Goal: Task Accomplishment & Management: Manage account settings

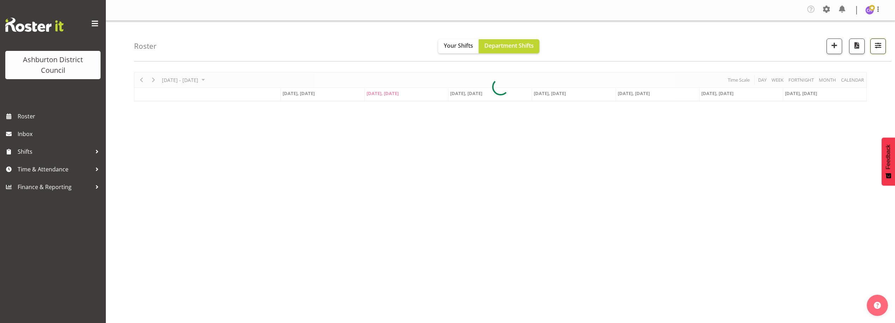
click at [877, 47] on span "button" at bounding box center [878, 45] width 9 height 9
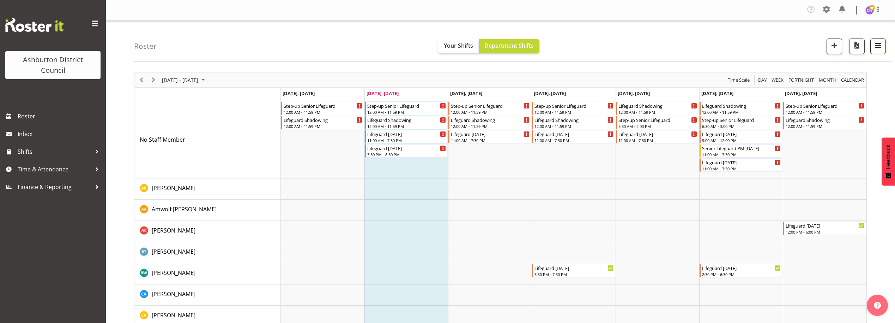
click at [880, 42] on span "button" at bounding box center [878, 45] width 9 height 9
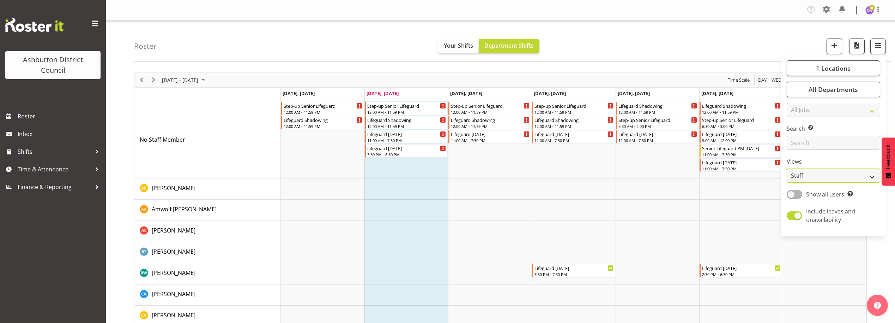
click at [800, 179] on select "Staff Role Shift - Horizontal Shift - Vertical Staff - Location" at bounding box center [834, 175] width 94 height 14
select select "shift"
click at [787, 168] on select "Staff Role Shift - Horizontal Shift - Vertical Staff - Location" at bounding box center [834, 175] width 94 height 14
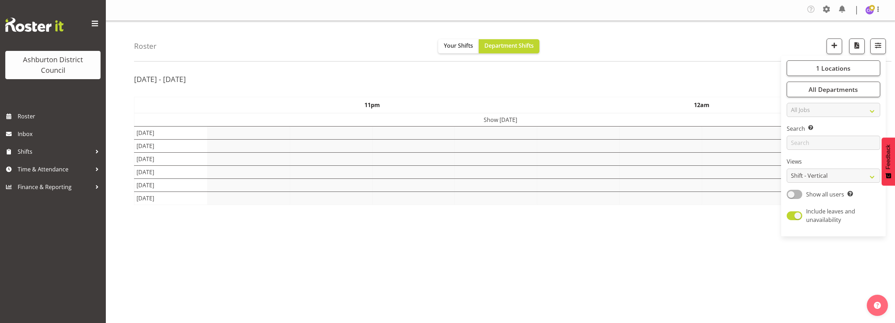
click at [612, 49] on div "Roster Your Shifts Department Shifts 1 Locations [GEOGRAPHIC_DATA] [GEOGRAPHIC_…" at bounding box center [513, 41] width 758 height 41
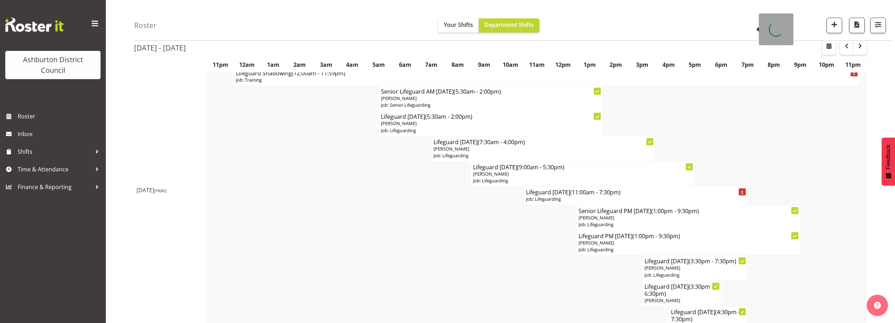
scroll to position [206, 0]
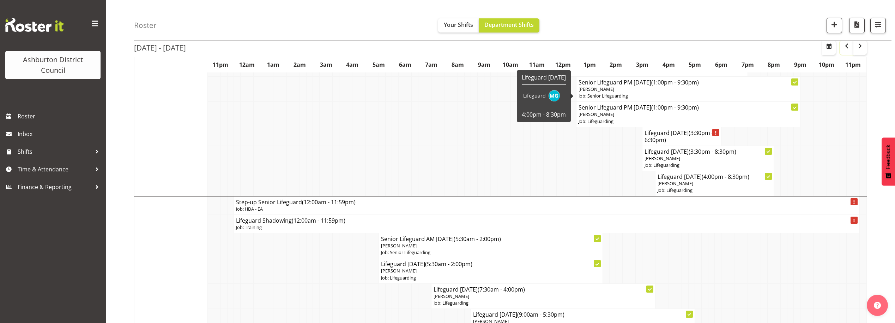
click at [842, 44] on button "button" at bounding box center [846, 48] width 13 height 14
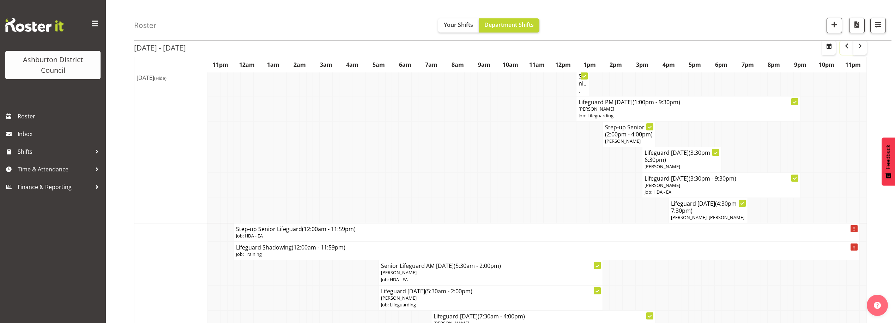
scroll to position [928, 0]
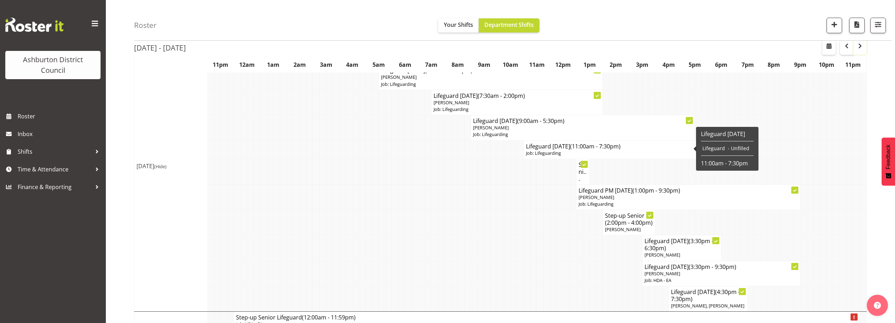
click at [857, 45] on span "button" at bounding box center [860, 46] width 8 height 8
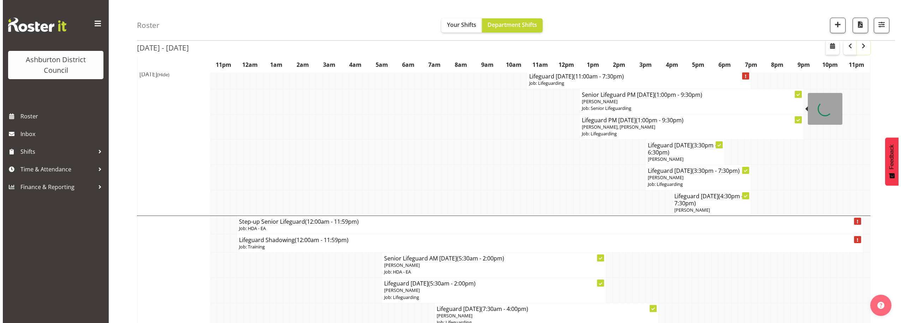
scroll to position [663, 0]
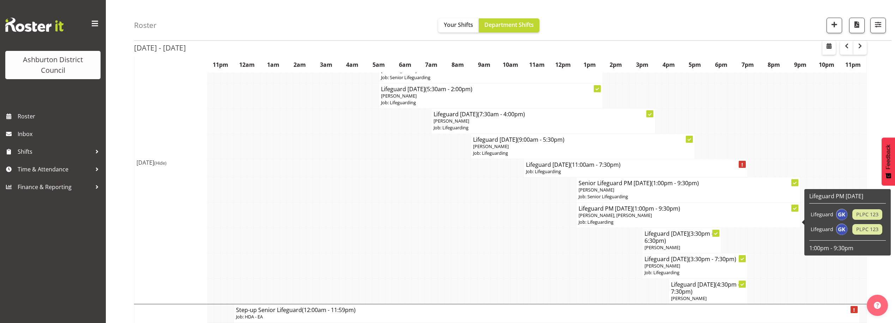
click at [684, 225] on p "Job: Lifeguarding" at bounding box center [688, 221] width 219 height 7
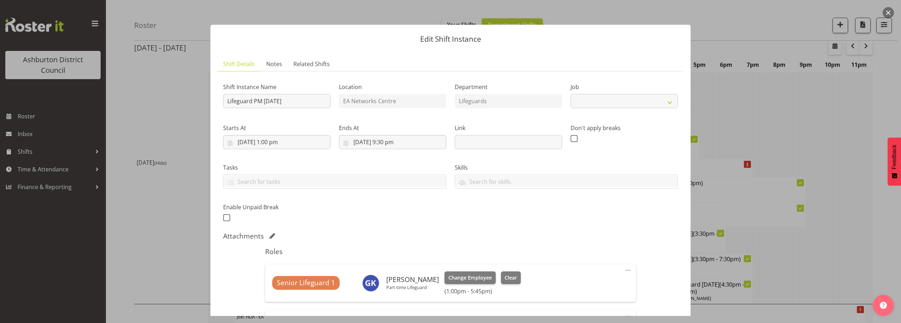
select select "38"
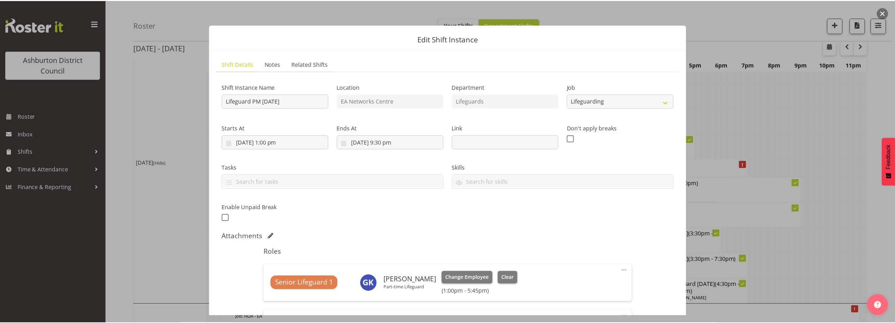
scroll to position [118, 0]
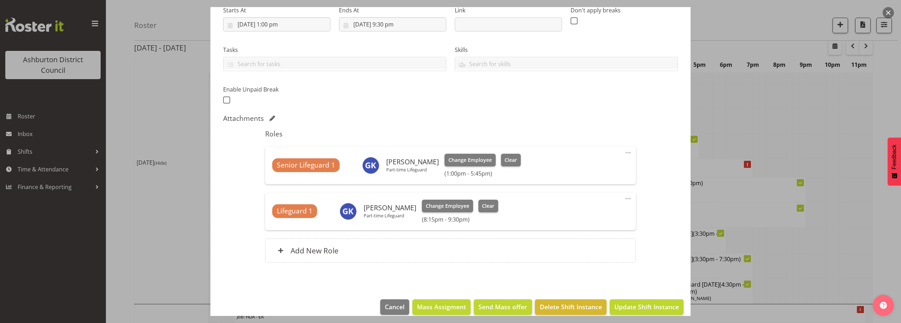
click at [624, 151] on span at bounding box center [628, 152] width 8 height 8
click at [578, 170] on link "Edit" at bounding box center [598, 169] width 68 height 13
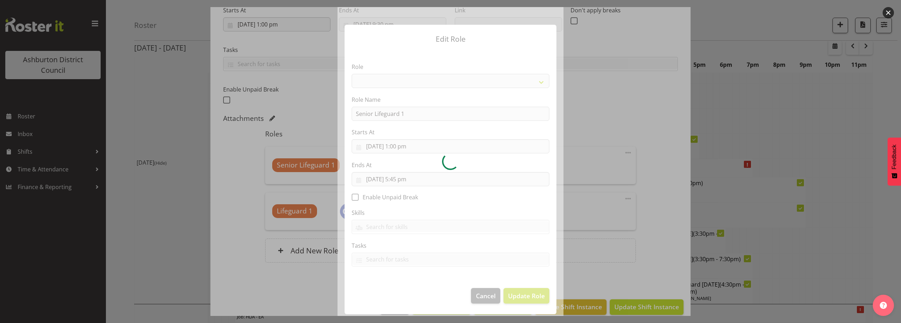
select select "64"
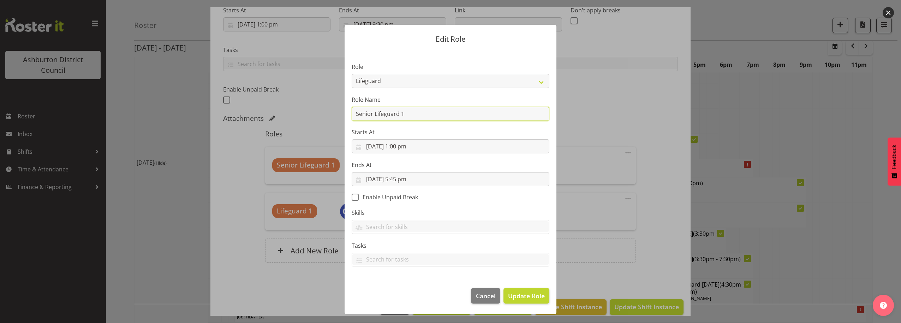
click at [496, 114] on input "Senior Lifeguard 1" at bounding box center [450, 114] width 198 height 14
click at [619, 100] on form "Edit Role Role AAGM Deputy Director AAGM Director Archivist Childrens Librarian…" at bounding box center [450, 161] width 339 height 308
click at [885, 10] on button "button" at bounding box center [887, 12] width 11 height 11
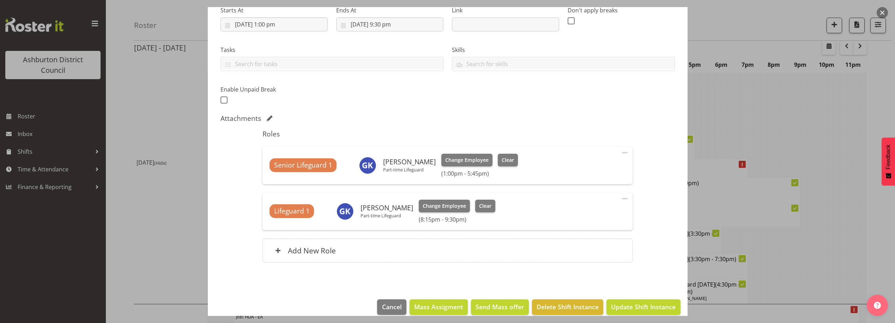
click at [885, 10] on button "button" at bounding box center [882, 12] width 11 height 11
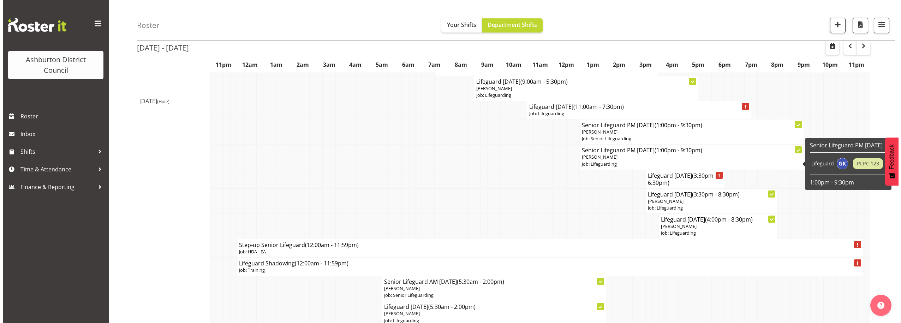
scroll to position [104, 0]
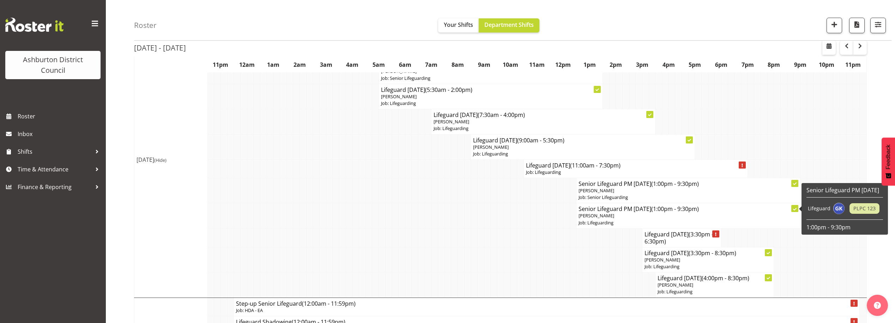
click at [623, 221] on p "Job: Lifeguarding" at bounding box center [688, 222] width 219 height 7
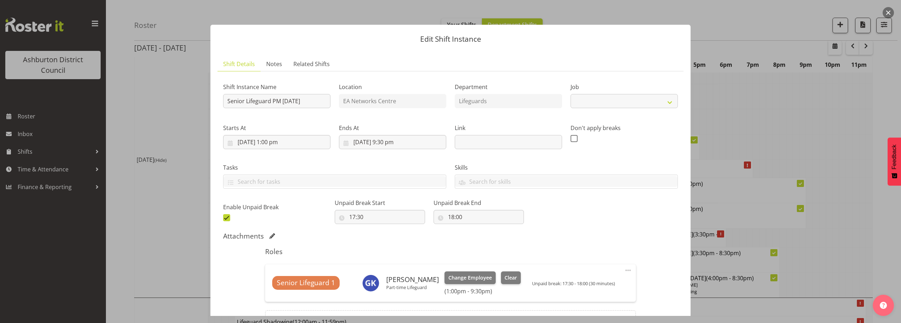
select select "38"
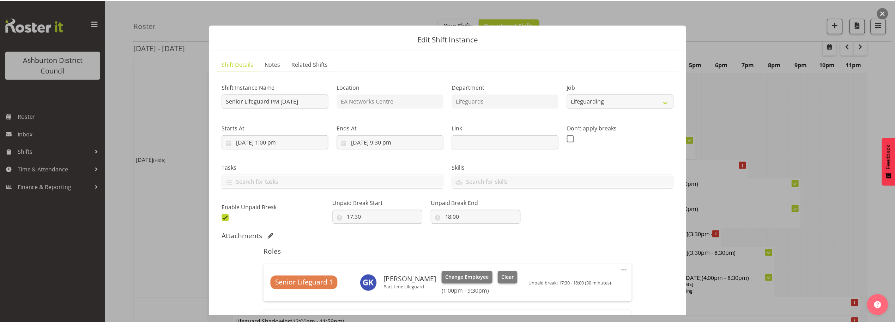
scroll to position [81, 0]
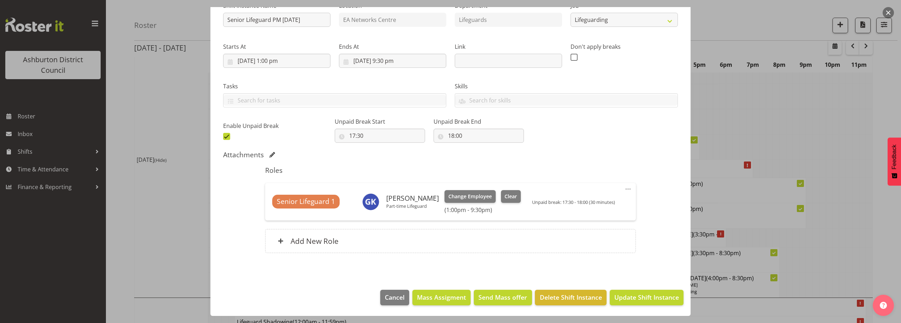
click at [625, 190] on span at bounding box center [628, 189] width 8 height 8
click at [587, 202] on link "Edit" at bounding box center [598, 205] width 68 height 13
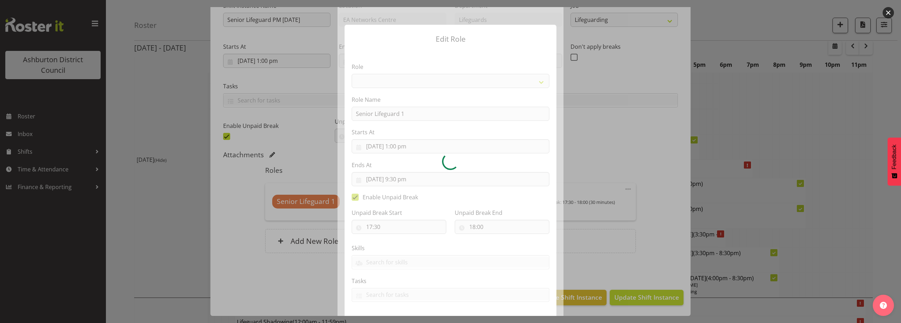
select select "64"
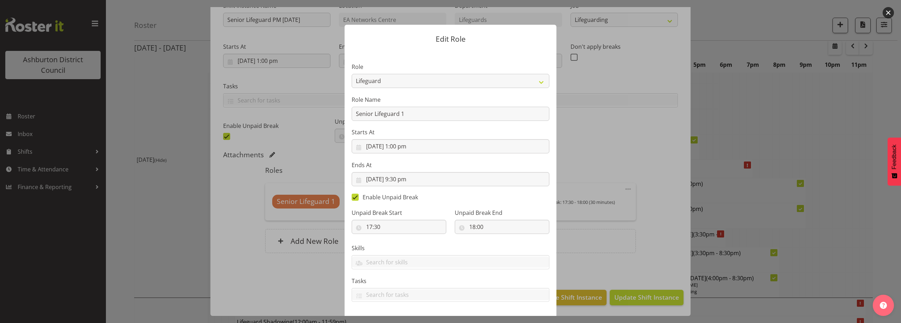
click at [888, 11] on button "button" at bounding box center [887, 12] width 11 height 11
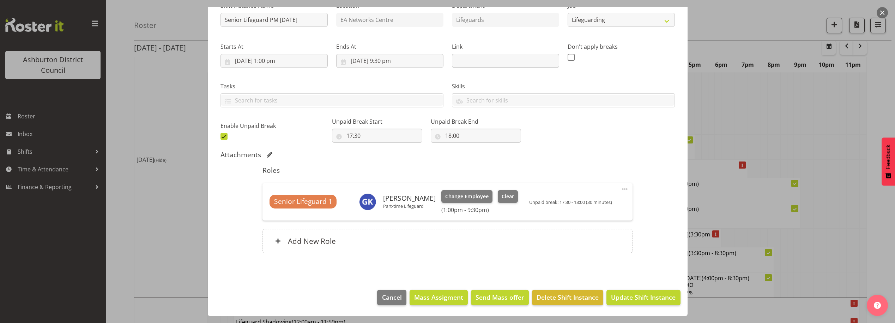
scroll to position [46, 0]
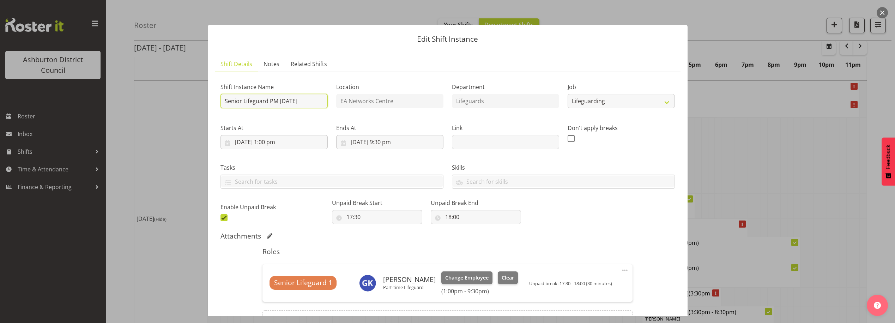
click at [298, 101] on input "Senior Lifeguard PM [DATE]" at bounding box center [274, 101] width 107 height 14
click at [589, 99] on select "Create new job Casual HDA - CSR HDA - EA Lifeguarding LTS- Alt Duties Ordinary …" at bounding box center [621, 101] width 107 height 14
click at [568, 94] on select "Create new job Casual HDA - CSR HDA - EA Lifeguarding LTS- Alt Duties Ordinary …" at bounding box center [621, 101] width 107 height 14
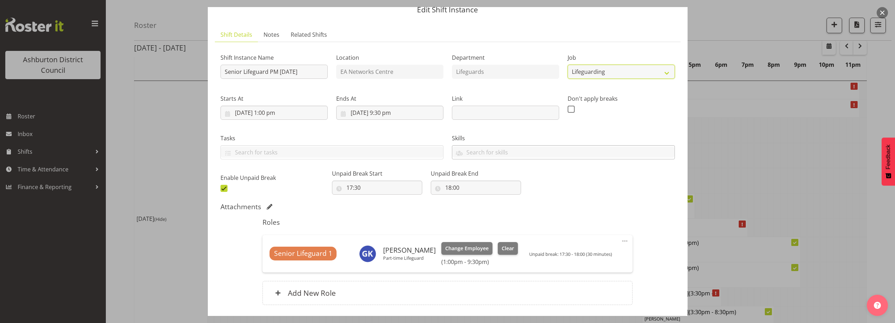
scroll to position [81, 0]
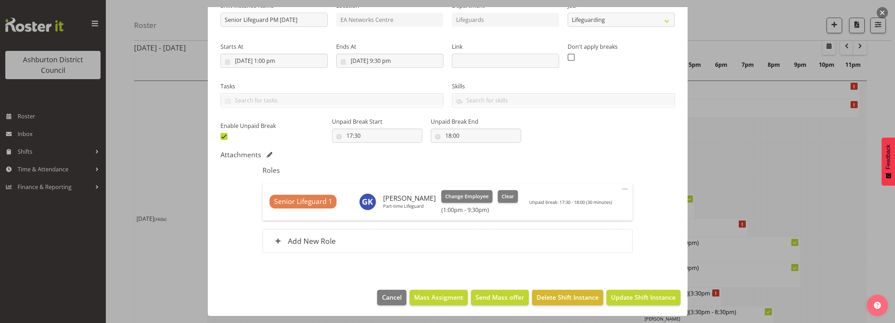
click at [305, 199] on span "Senior Lifeguard 1" at bounding box center [303, 201] width 58 height 10
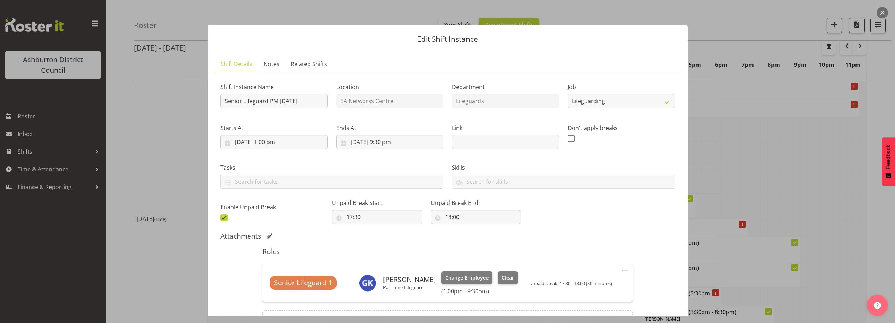
scroll to position [59, 0]
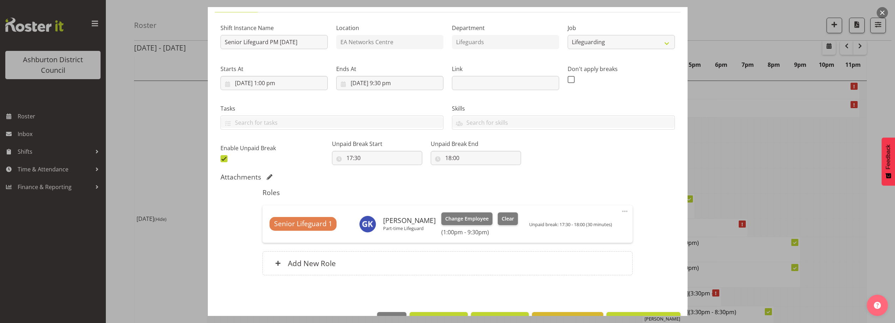
click at [881, 14] on button "button" at bounding box center [882, 12] width 11 height 11
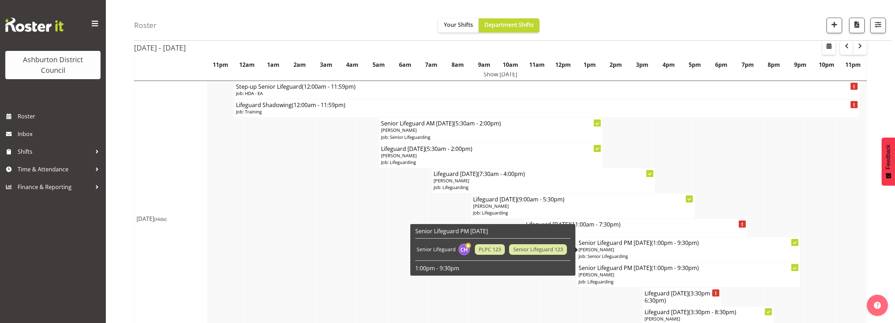
click at [614, 247] on p "[PERSON_NAME]" at bounding box center [688, 249] width 219 height 7
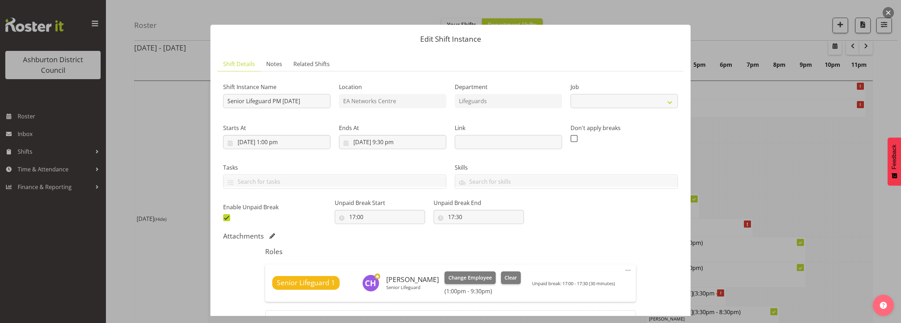
select select "2648"
click at [888, 16] on button "button" at bounding box center [887, 12] width 11 height 11
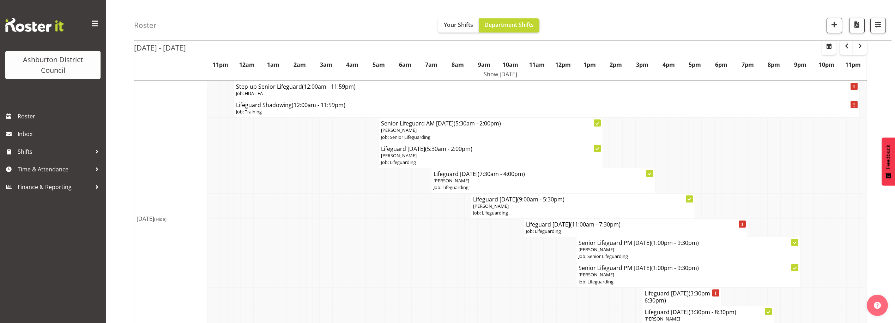
scroll to position [104, 0]
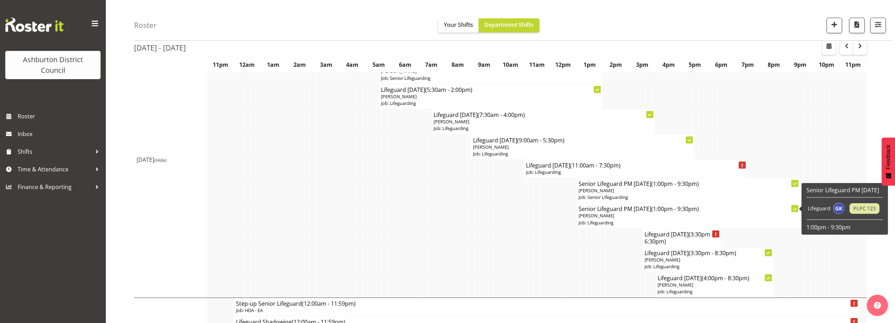
click at [618, 213] on p "[PERSON_NAME]" at bounding box center [688, 215] width 219 height 7
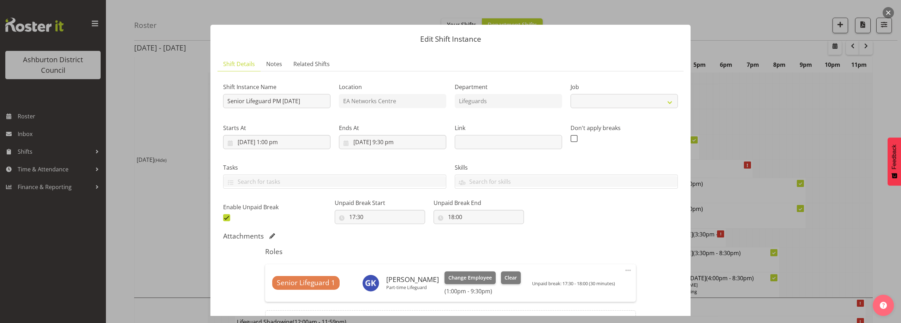
select select "38"
click at [887, 12] on button "button" at bounding box center [887, 12] width 11 height 11
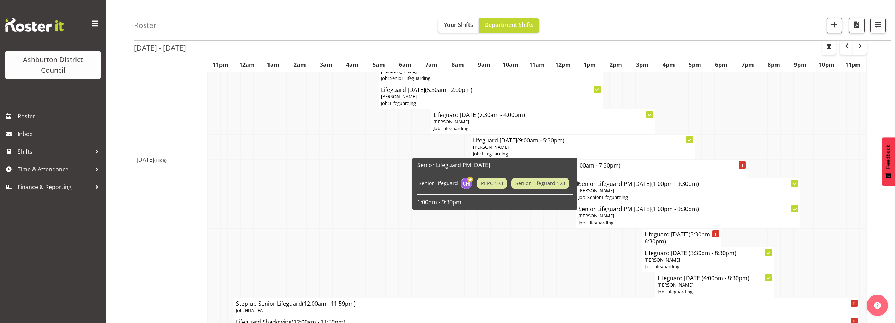
click at [610, 192] on span "[PERSON_NAME]" at bounding box center [597, 190] width 36 height 6
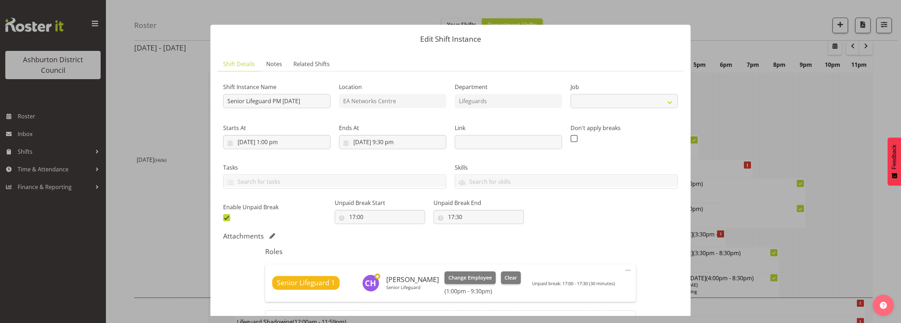
select select "2648"
click at [887, 12] on button "button" at bounding box center [887, 12] width 11 height 11
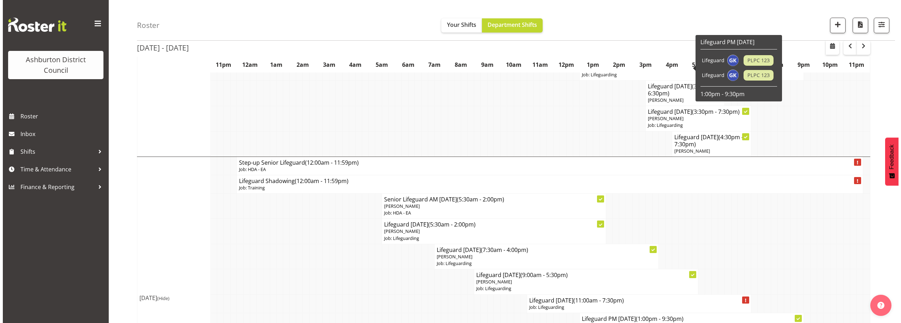
scroll to position [722, 0]
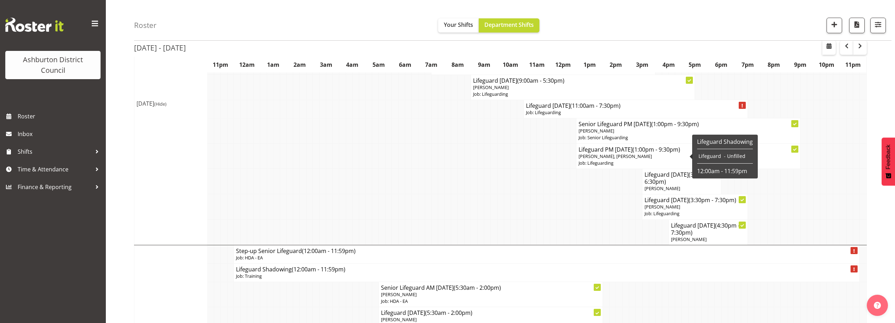
click at [605, 166] on p "Job: Lifeguarding" at bounding box center [688, 163] width 219 height 7
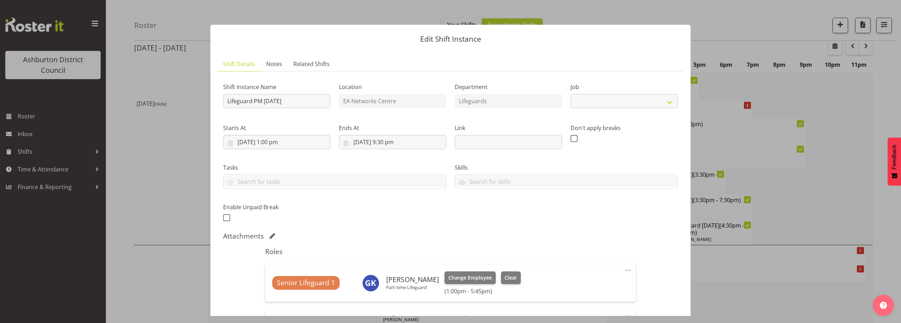
select select "38"
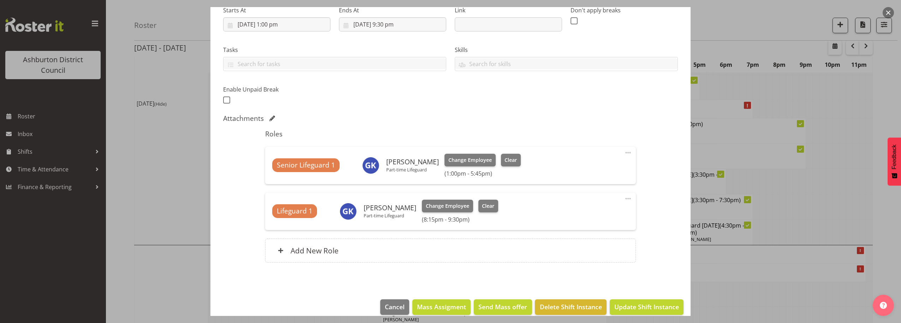
click at [565, 163] on div "Senior Lifeguard 1 [PERSON_NAME] Part-time Lifeguard Change Employee Clear (1:0…" at bounding box center [450, 165] width 356 height 23
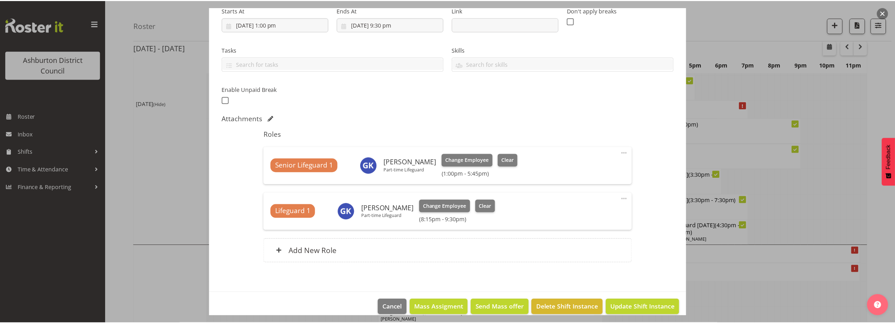
scroll to position [29, 0]
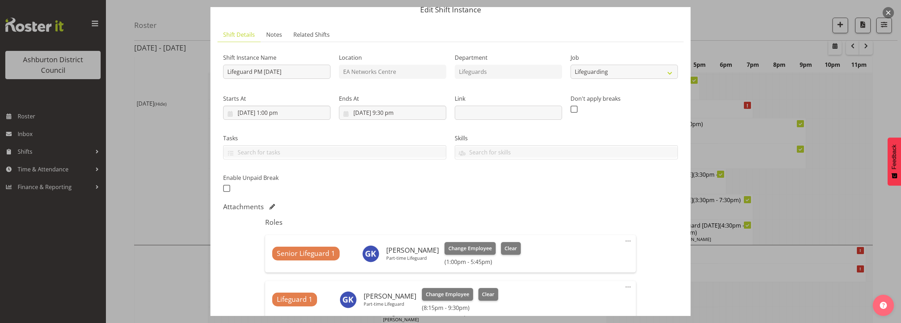
click at [887, 11] on button "button" at bounding box center [887, 12] width 11 height 11
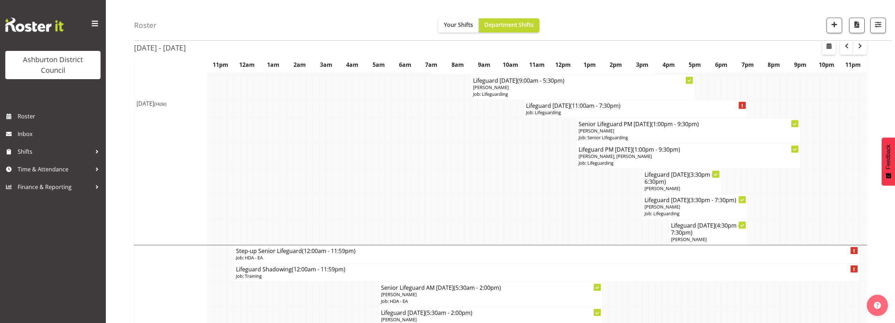
scroll to position [692, 0]
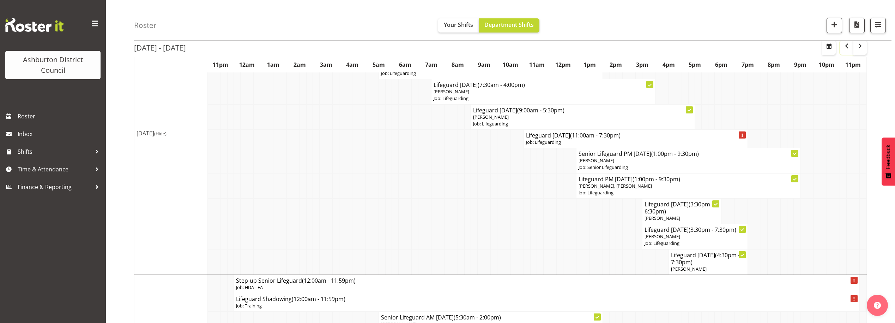
click at [850, 47] on span "button" at bounding box center [847, 46] width 8 height 8
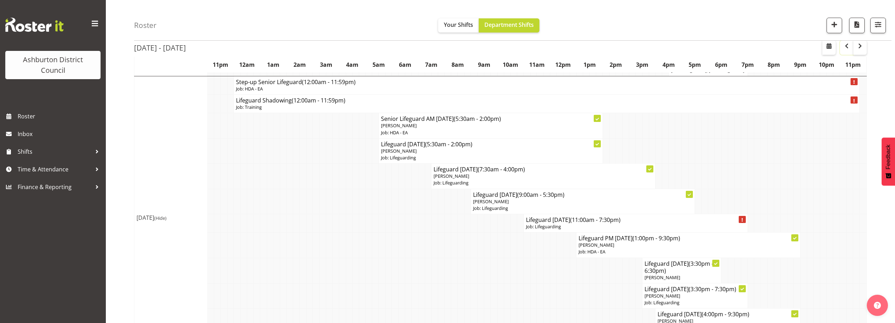
scroll to position [1222, 0]
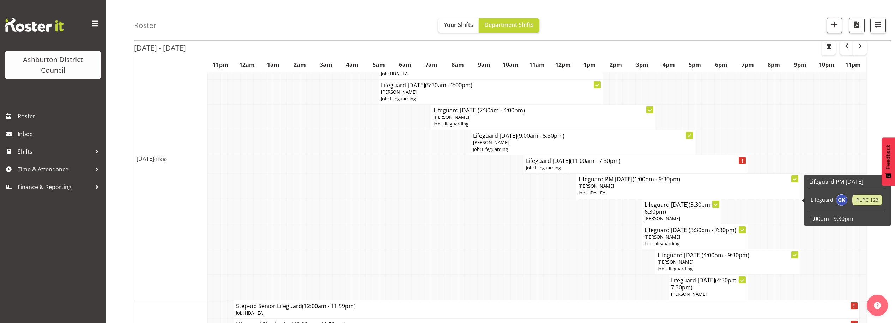
click at [614, 189] on p "[PERSON_NAME]" at bounding box center [688, 185] width 219 height 7
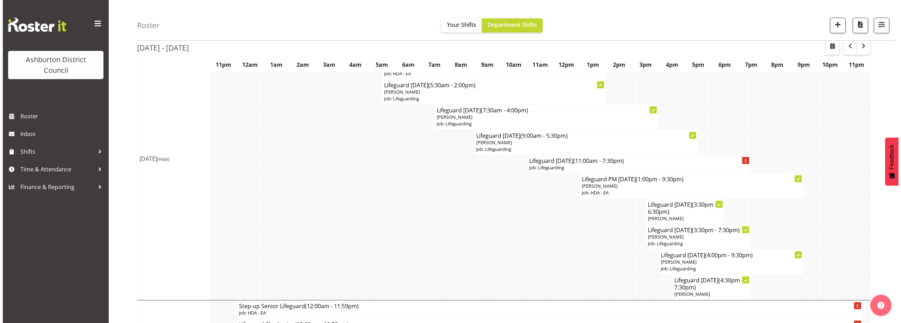
scroll to position [1215, 0]
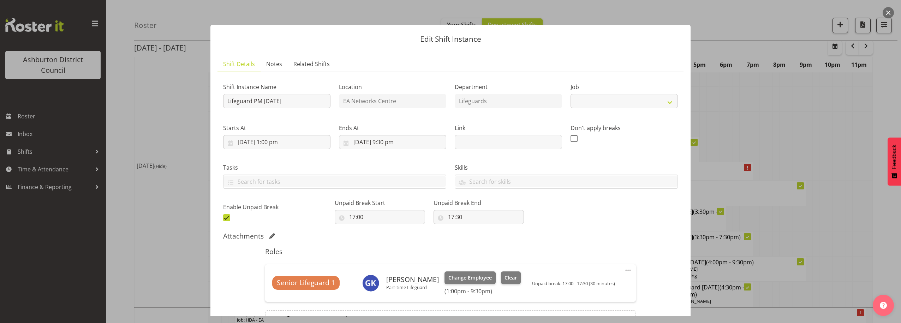
select select "34"
click at [620, 103] on select "Create new job Casual HDA - CSR HDA - EA Lifeguarding LTS- Alt Duties Ordinary …" at bounding box center [623, 101] width 107 height 14
click at [570, 94] on select "Create new job Casual HDA - CSR HDA - EA Lifeguarding LTS- Alt Duties Ordinary …" at bounding box center [623, 101] width 107 height 14
click at [889, 14] on button "button" at bounding box center [887, 12] width 11 height 11
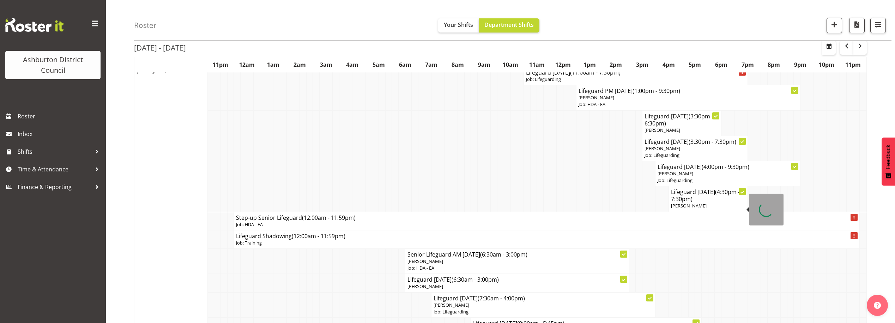
scroll to position [1369, 0]
